Goal: Task Accomplishment & Management: Manage account settings

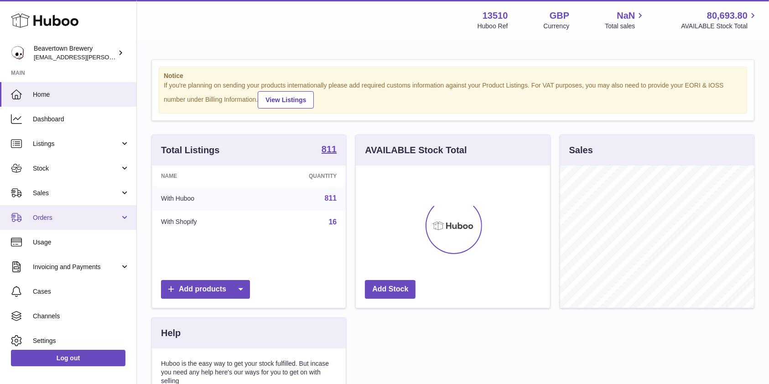
scroll to position [142, 194]
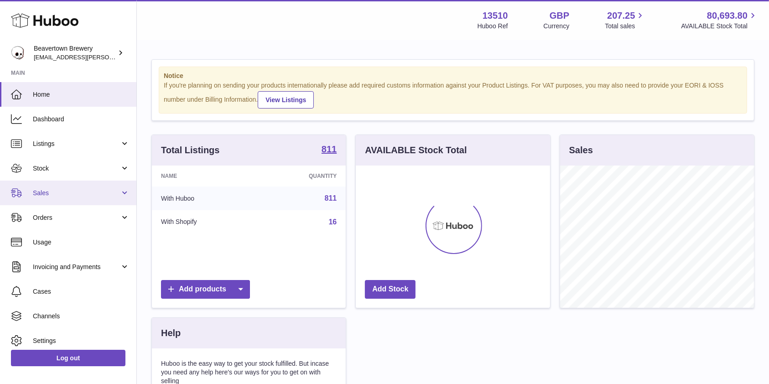
click at [73, 196] on span "Sales" at bounding box center [76, 193] width 87 height 9
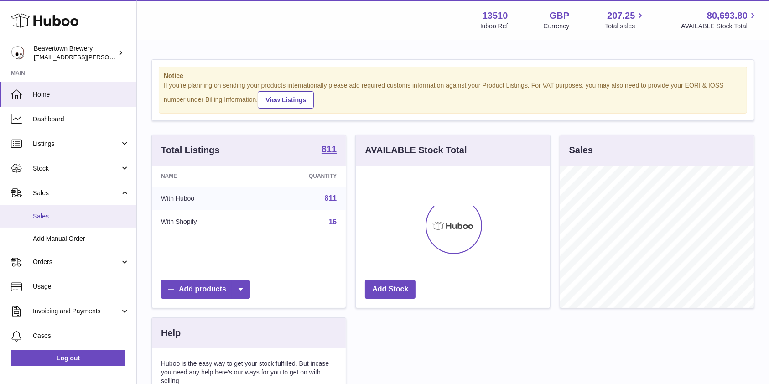
click at [64, 213] on span "Sales" at bounding box center [81, 216] width 97 height 9
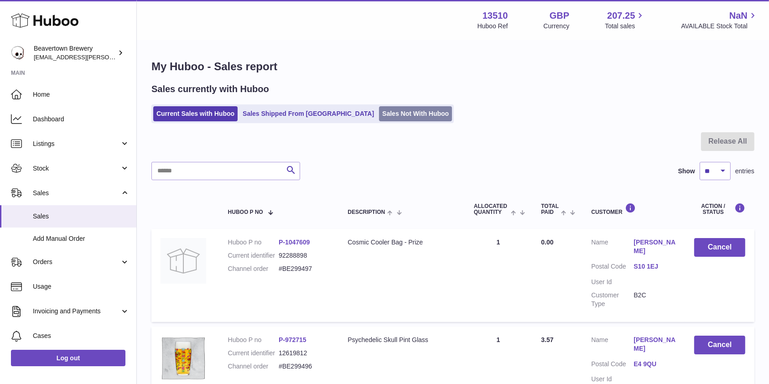
click at [383, 116] on link "Sales Not With Huboo" at bounding box center [415, 113] width 73 height 15
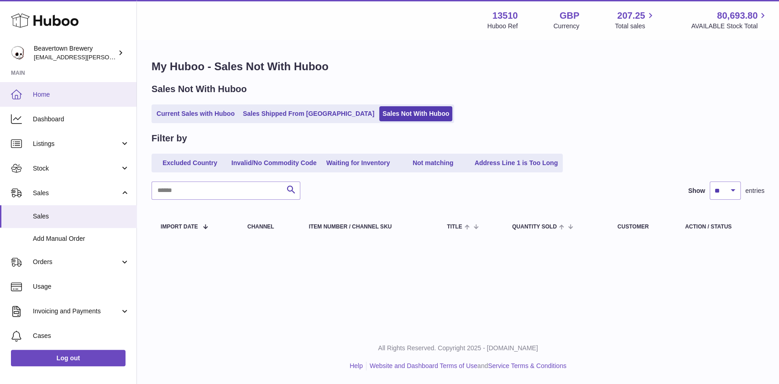
click at [77, 94] on span "Home" at bounding box center [81, 94] width 97 height 9
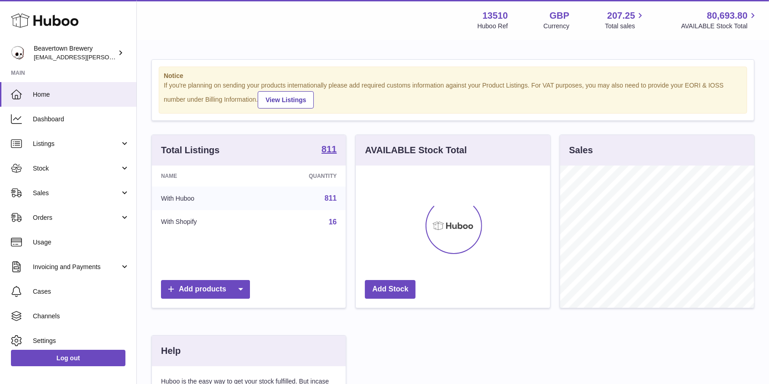
scroll to position [142, 194]
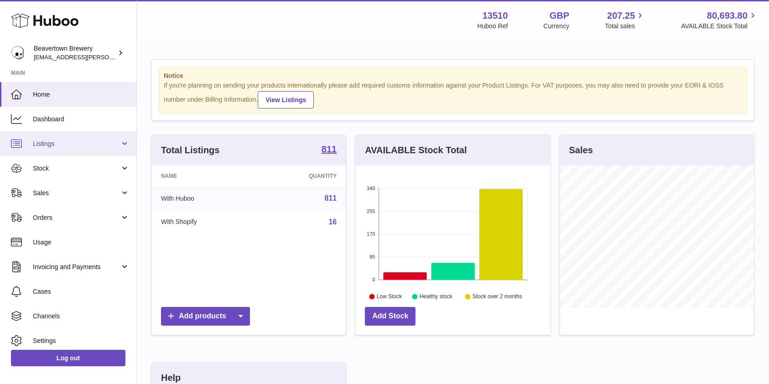
click at [52, 146] on span "Listings" at bounding box center [76, 144] width 87 height 9
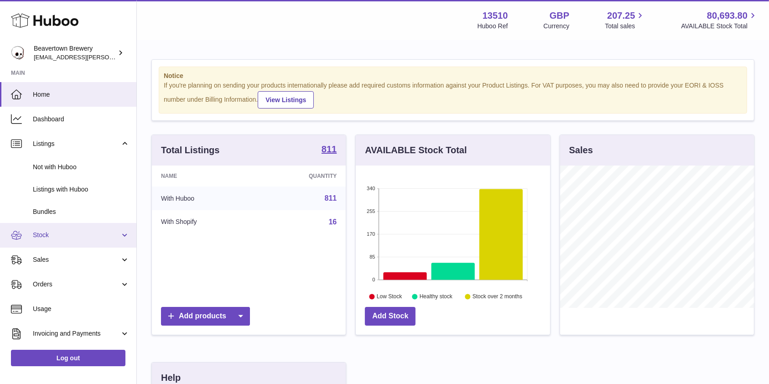
click at [64, 240] on link "Stock" at bounding box center [68, 235] width 136 height 25
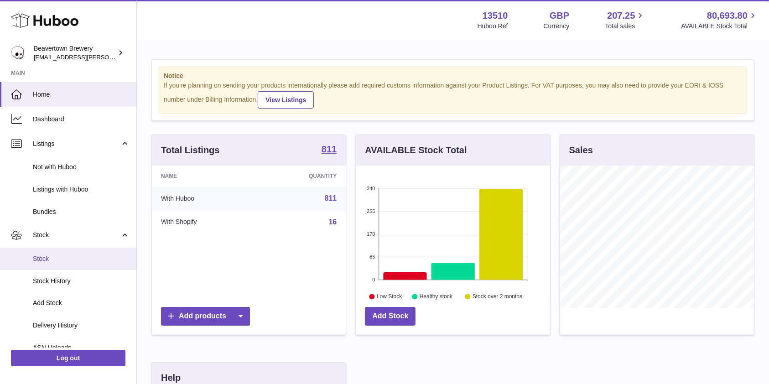
click at [64, 256] on span "Stock" at bounding box center [81, 259] width 97 height 9
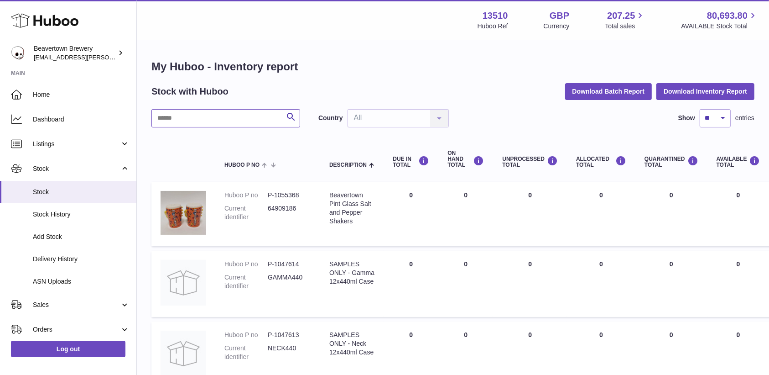
click at [247, 113] on input "text" at bounding box center [225, 118] width 149 height 18
type input "****"
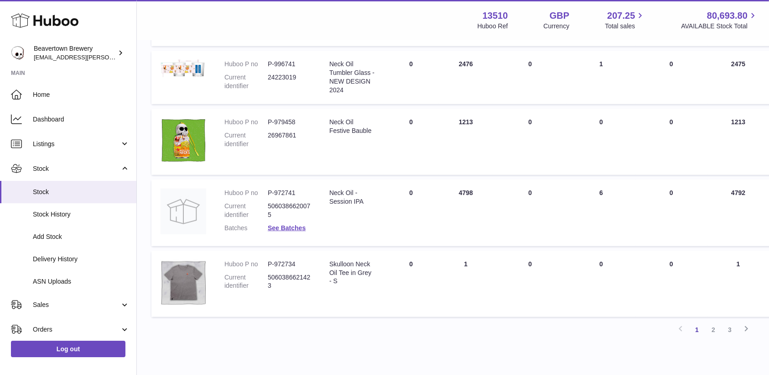
scroll to position [563, 0]
